Goal: Find specific page/section: Find specific page/section

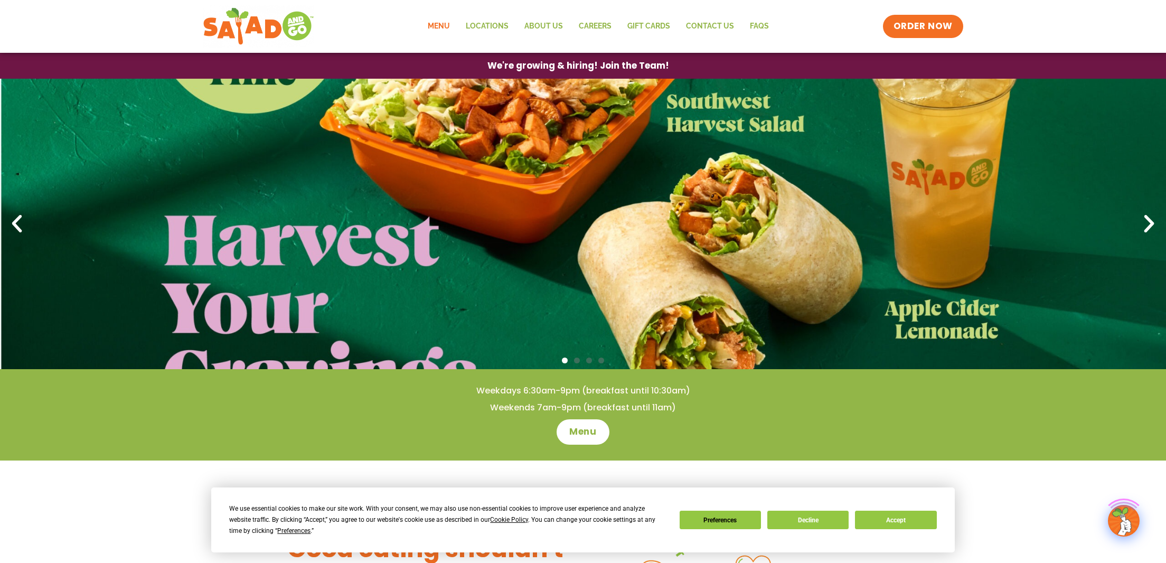
click at [444, 23] on link "Menu" at bounding box center [439, 26] width 38 height 24
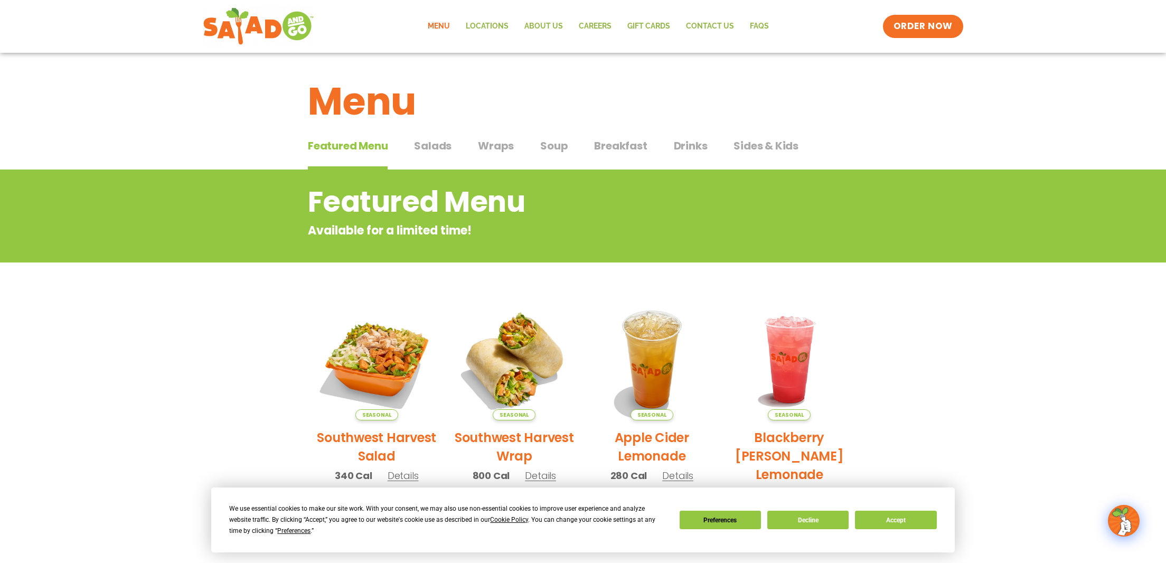
click at [504, 148] on span "Wraps" at bounding box center [496, 146] width 36 height 16
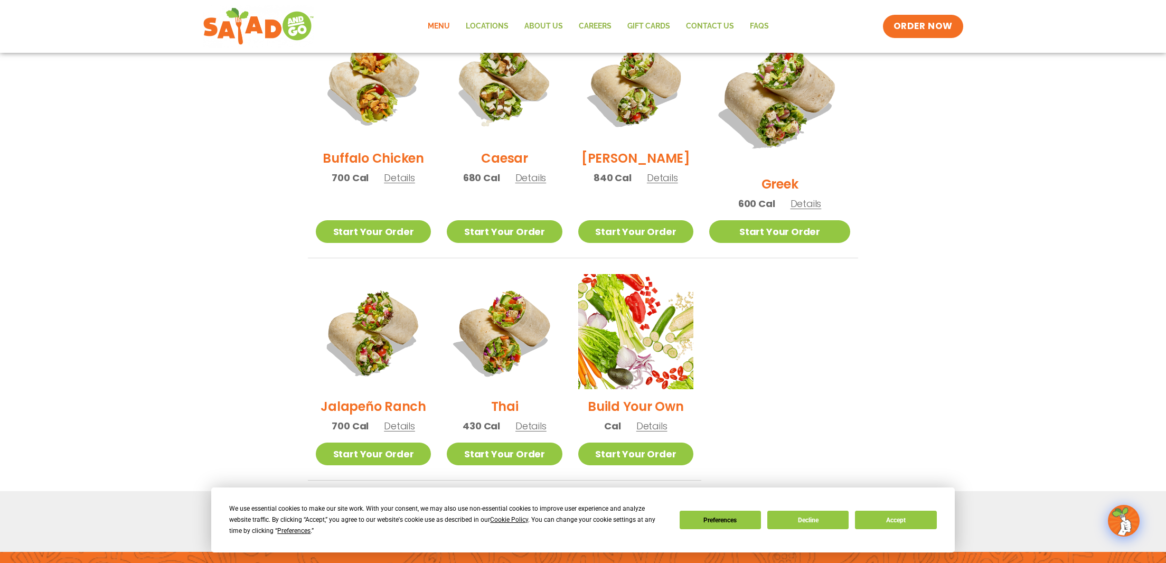
scroll to position [581, 0]
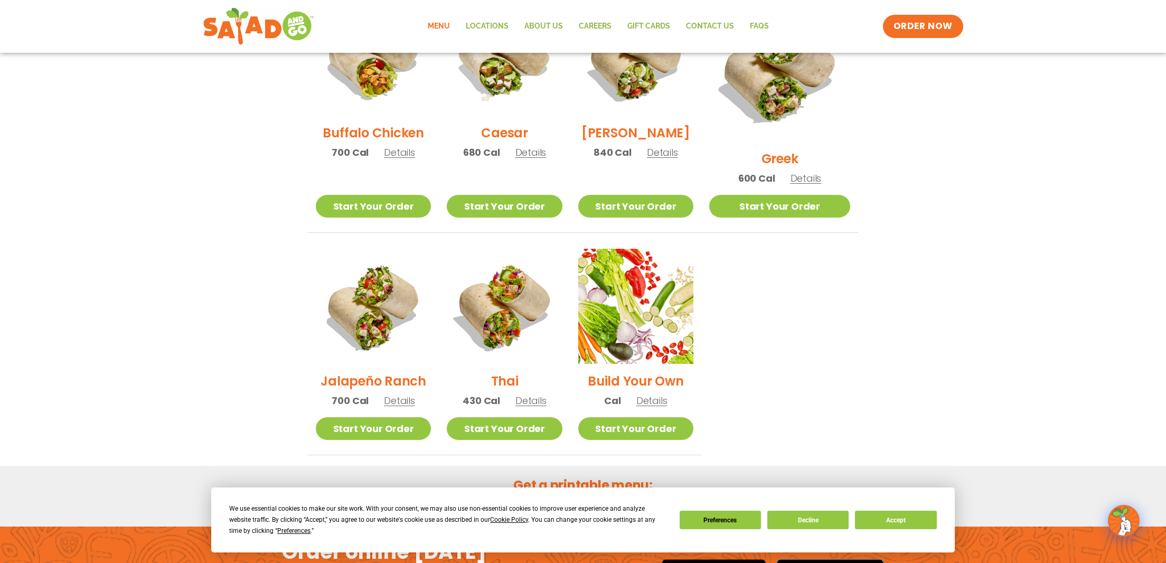
click at [997, 276] on section "Wraps Any salad can be a wrap, it’s menu magic. Pick your protein: roasted chic…" at bounding box center [583, 22] width 1166 height 866
